Goal: Find specific page/section

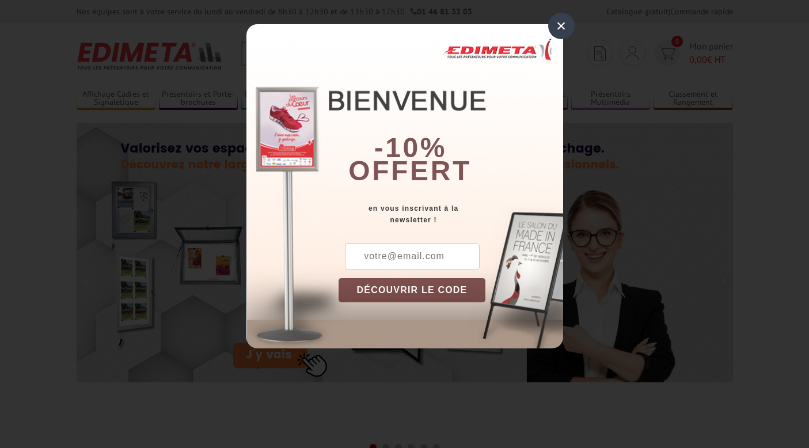
click at [560, 23] on div "×" at bounding box center [561, 26] width 27 height 27
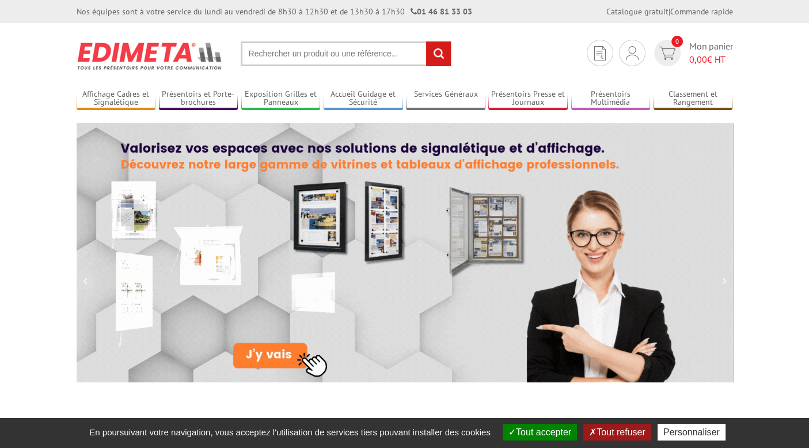
click at [271, 54] on input "text" at bounding box center [346, 53] width 211 height 25
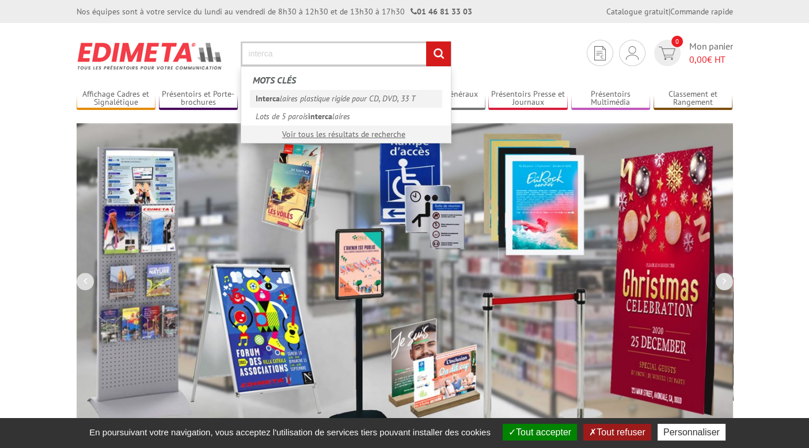
type input "interca"
click at [296, 103] on link "Interca laires plastique rigide pour CD, DVD, 33 T" at bounding box center [346, 98] width 192 height 17
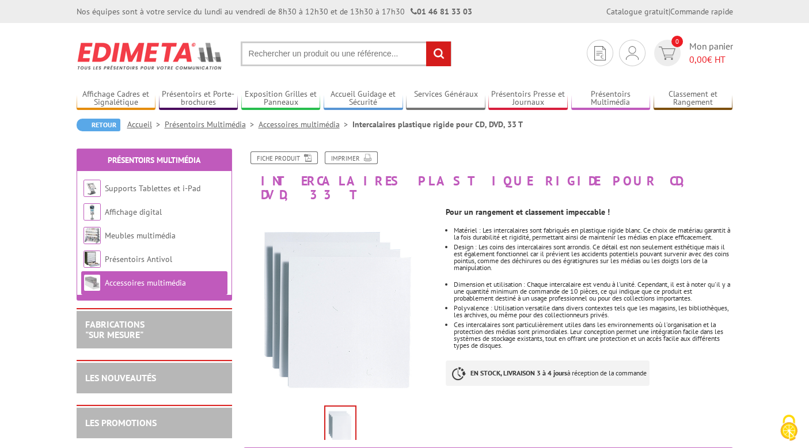
click at [268, 58] on input "text" at bounding box center [346, 53] width 211 height 25
type input "intercalaire bd"
click at [431, 54] on input "rechercher" at bounding box center [438, 53] width 25 height 25
